Goal: Navigation & Orientation: Find specific page/section

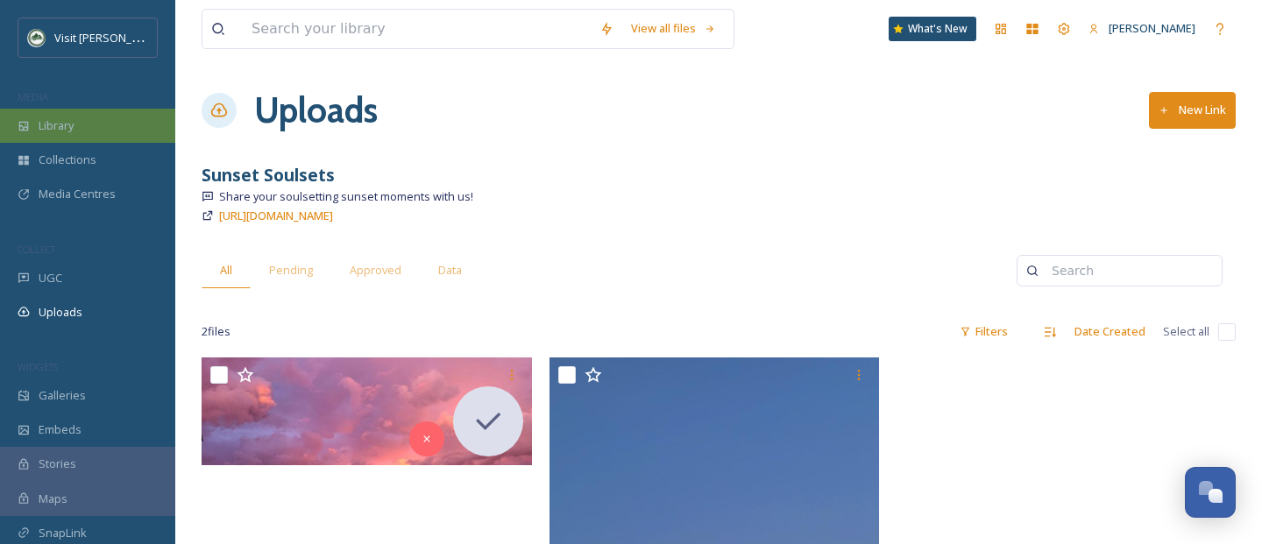
click at [66, 131] on span "Library" at bounding box center [56, 125] width 35 height 17
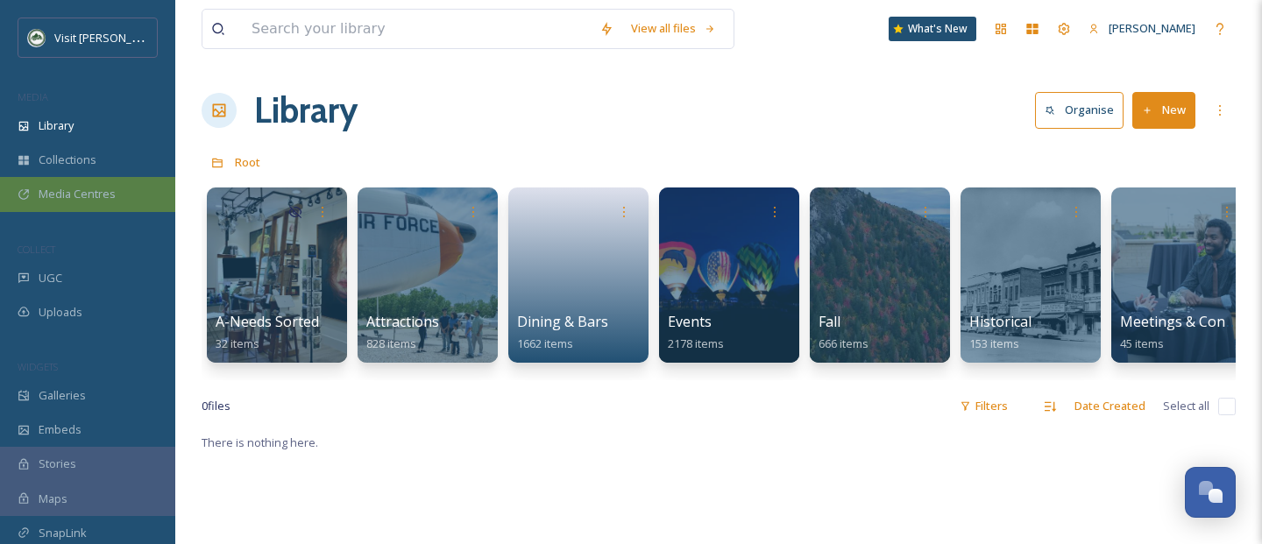
click at [71, 187] on span "Media Centres" at bounding box center [77, 194] width 77 height 17
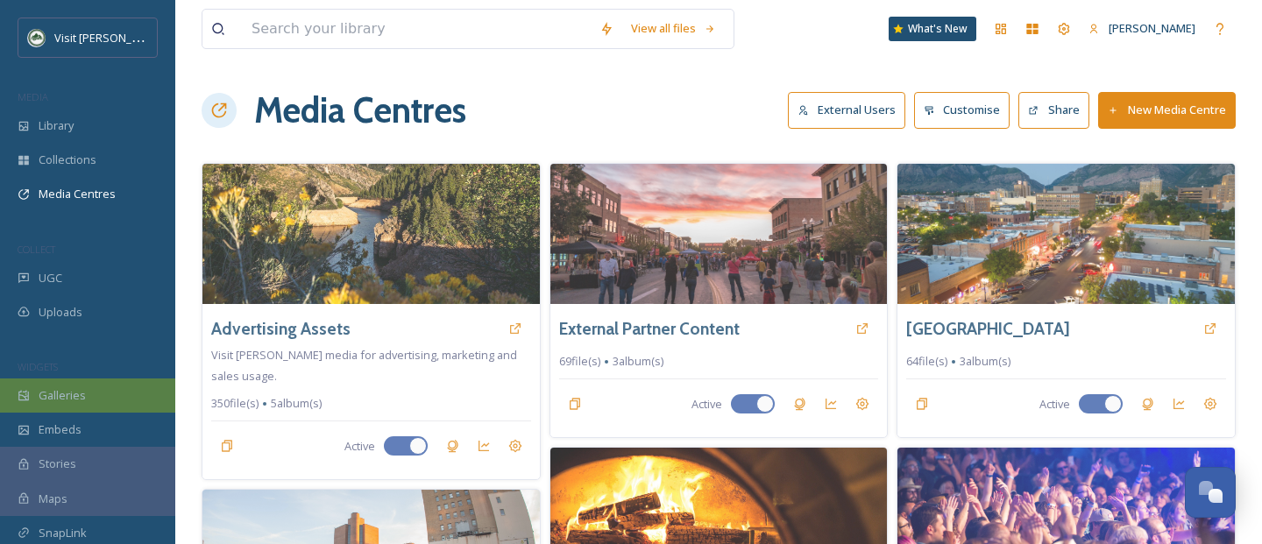
click at [77, 393] on span "Galleries" at bounding box center [62, 395] width 47 height 17
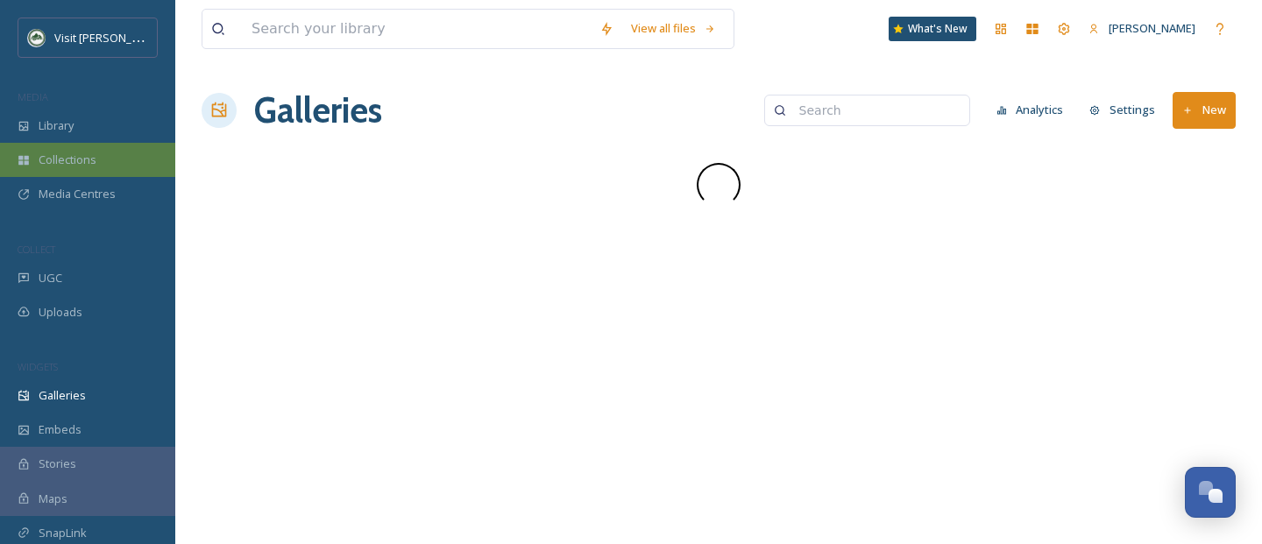
click at [58, 152] on span "Collections" at bounding box center [68, 160] width 58 height 17
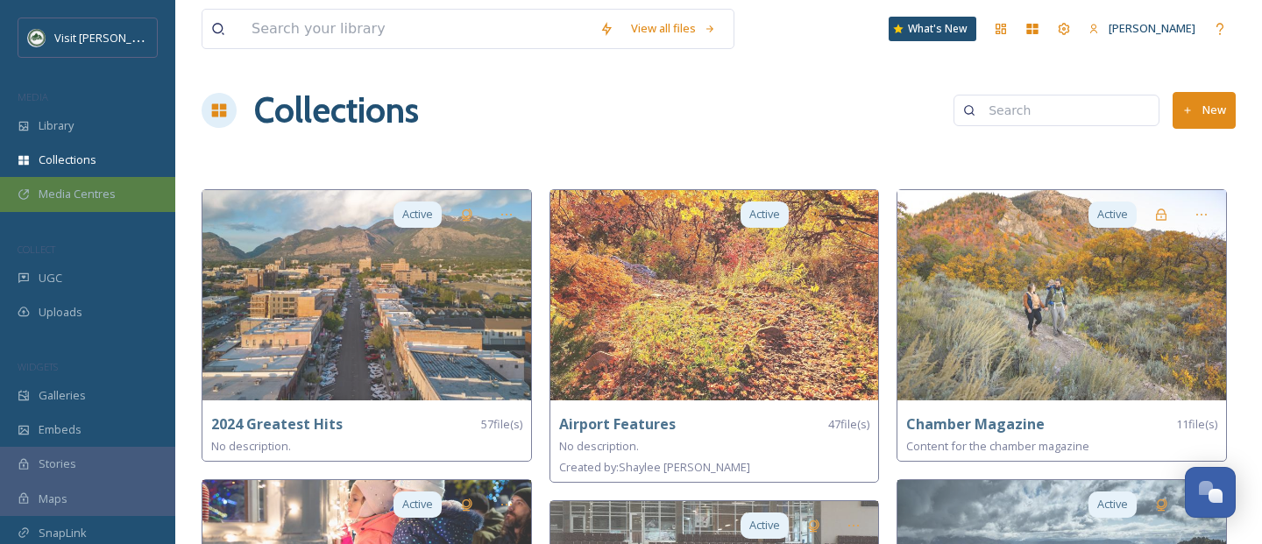
click at [87, 207] on div "Media Centres" at bounding box center [87, 194] width 175 height 34
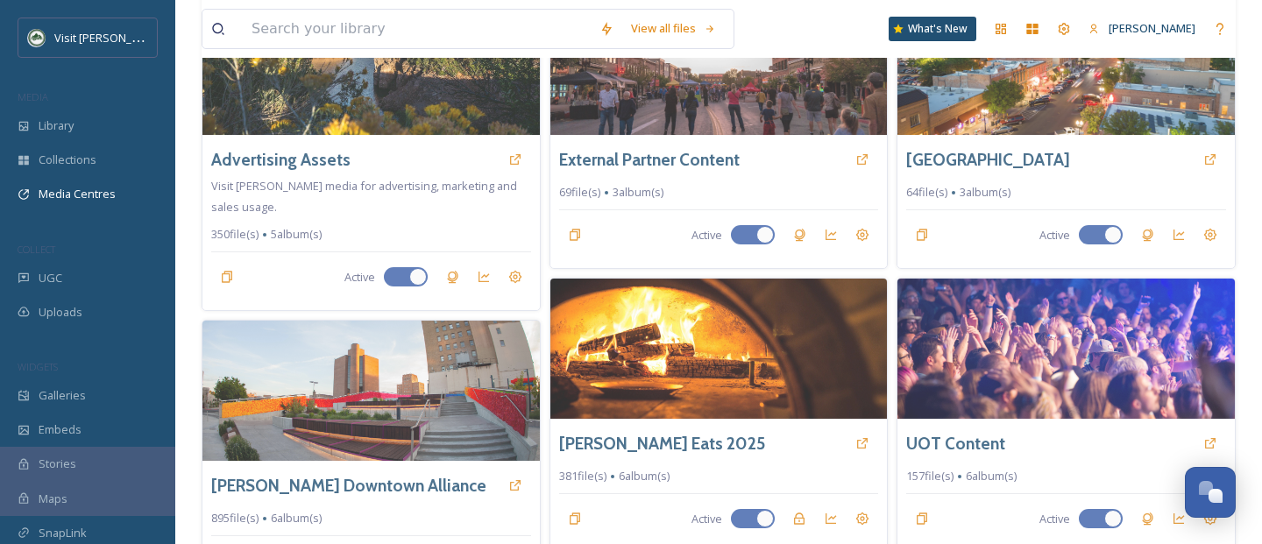
scroll to position [166, 0]
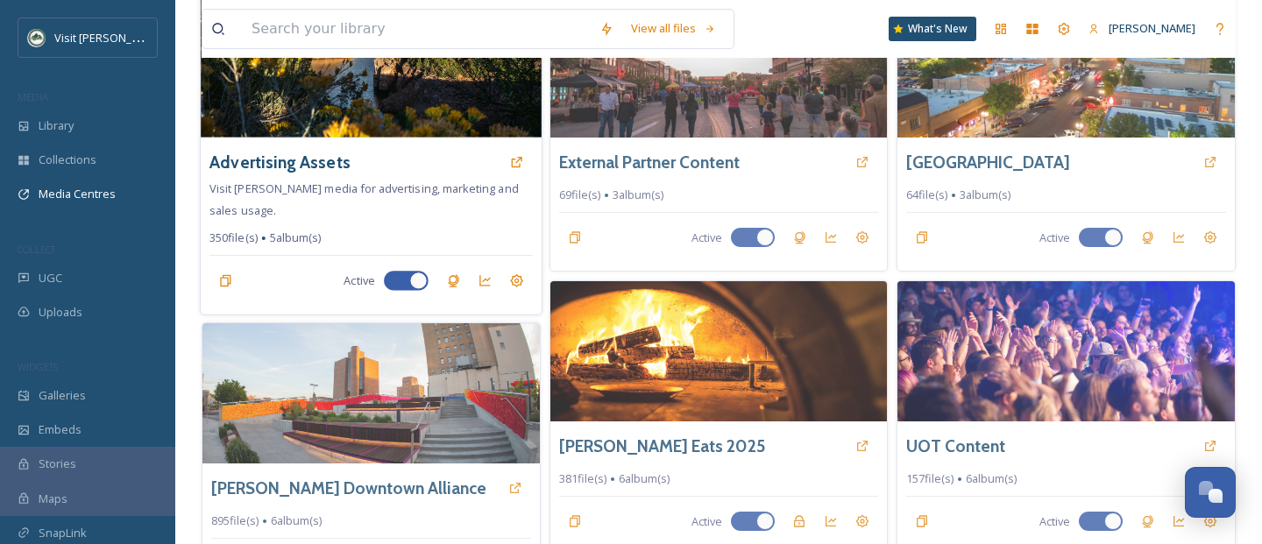
click at [390, 102] on img at bounding box center [371, 67] width 341 height 142
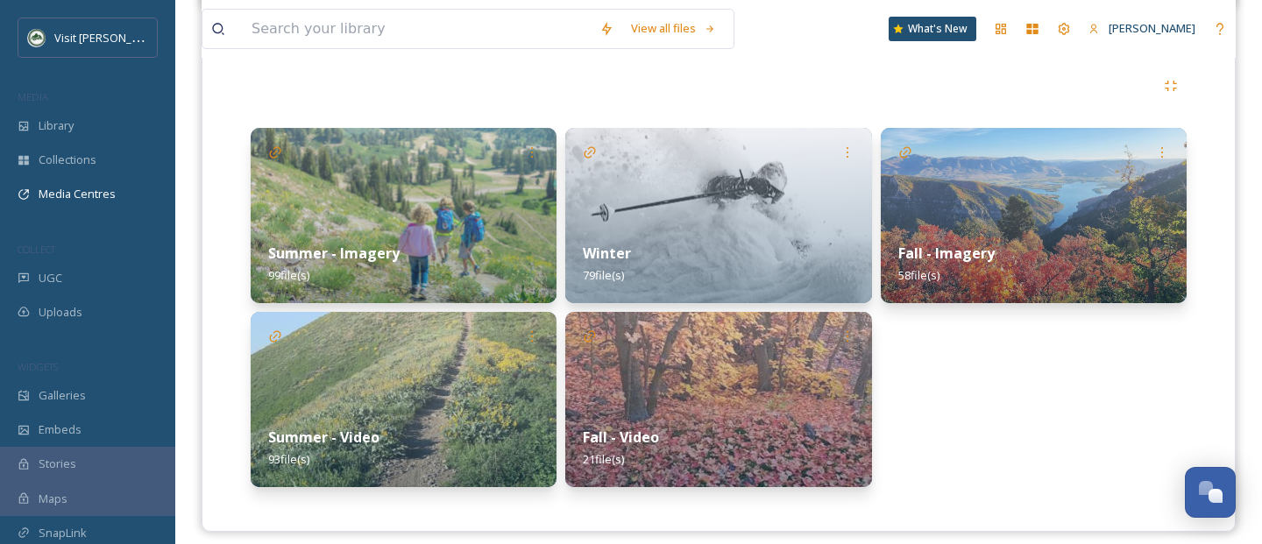
scroll to position [400, 0]
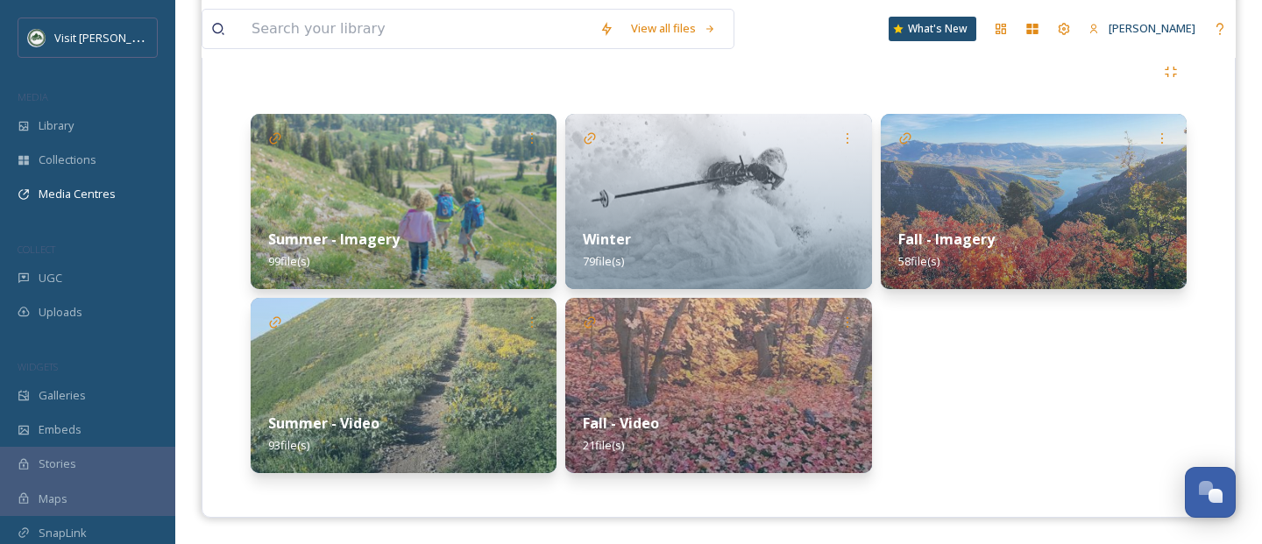
click at [1028, 184] on img at bounding box center [1034, 201] width 306 height 175
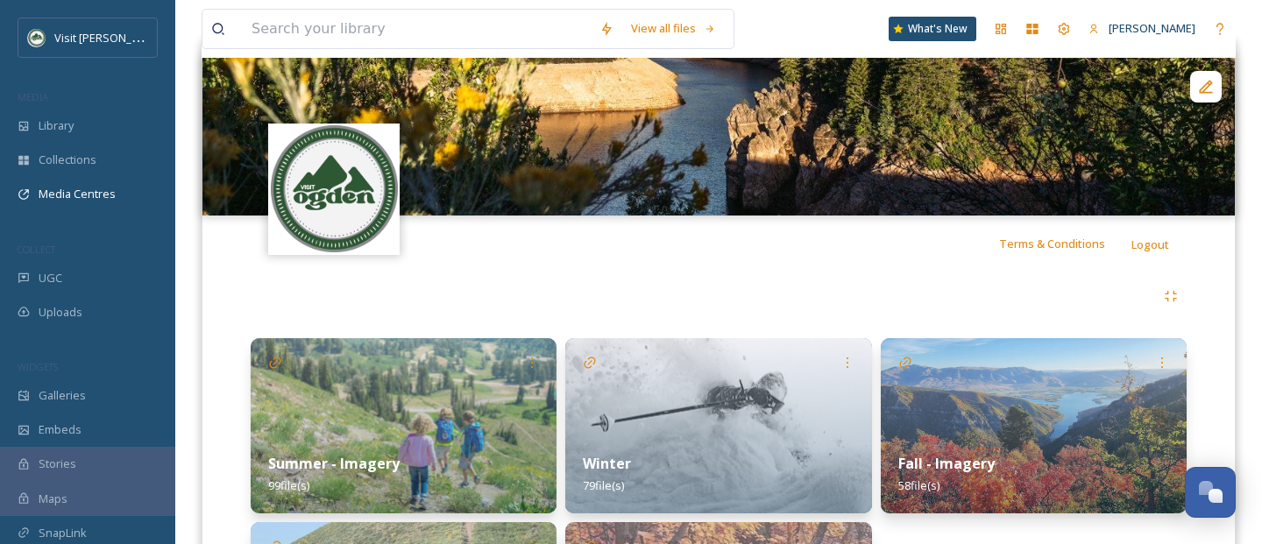
scroll to position [400, 0]
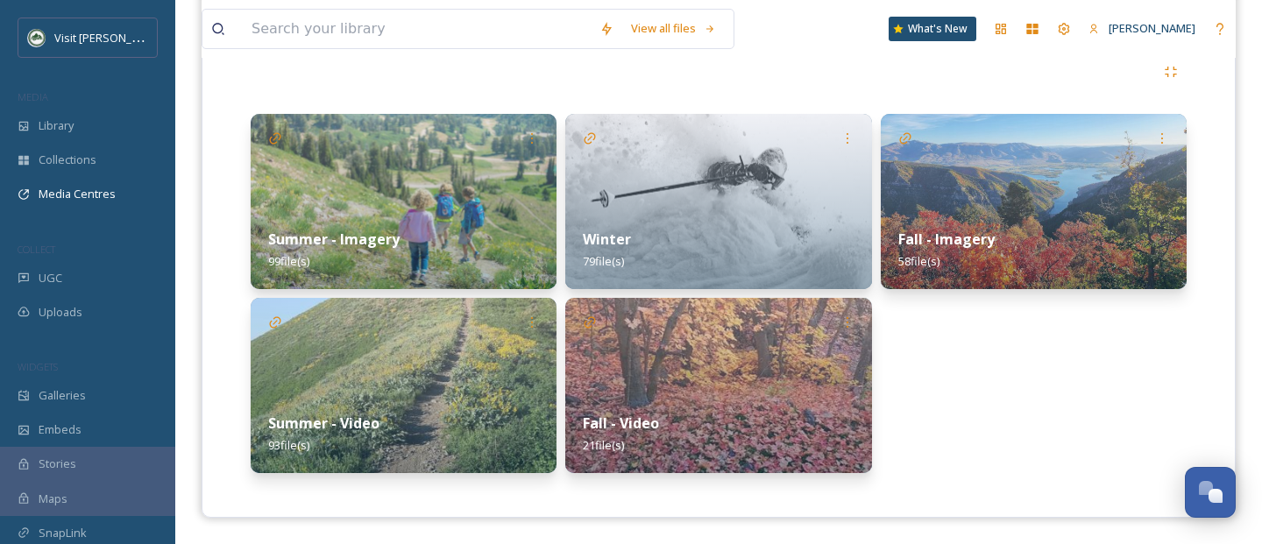
click at [952, 242] on strong "Fall - Imagery" at bounding box center [946, 239] width 96 height 19
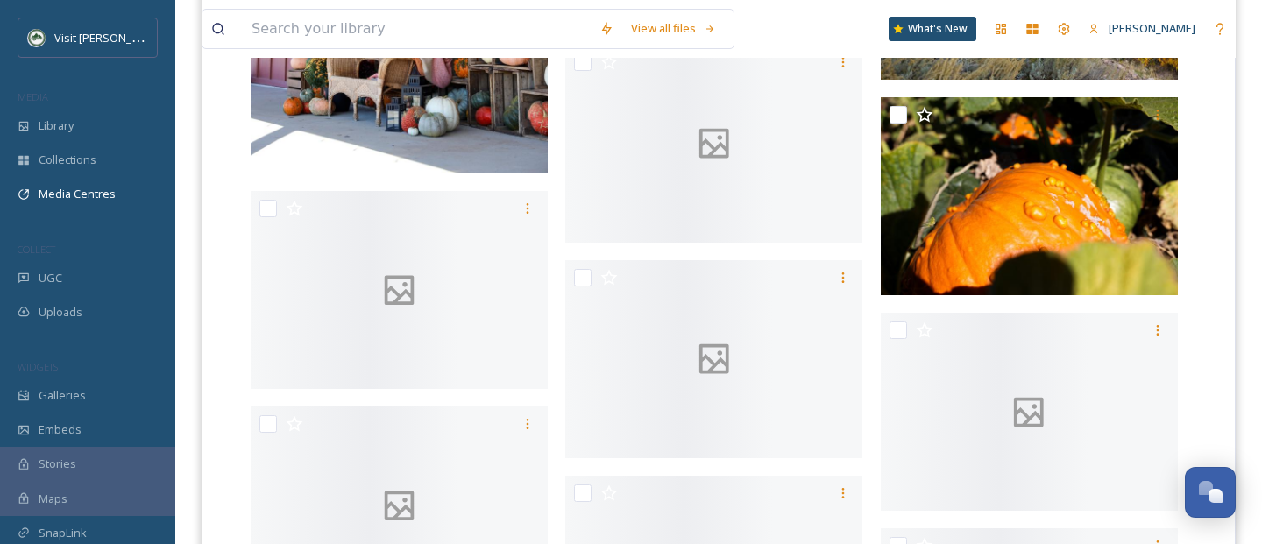
scroll to position [3763, 0]
